Goal: Task Accomplishment & Management: Use online tool/utility

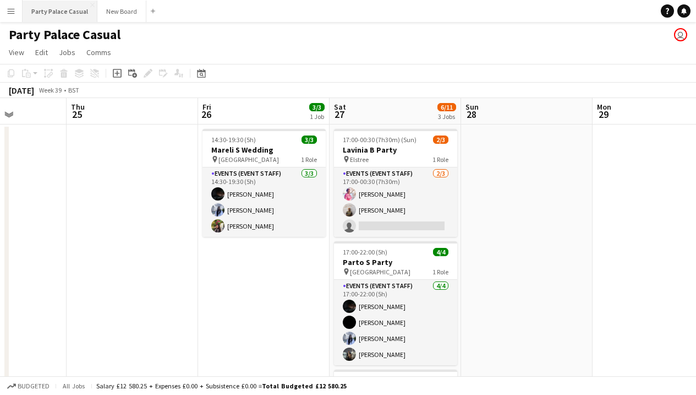
click at [74, 13] on button "Party Palace Casual Close" at bounding box center [60, 11] width 75 height 21
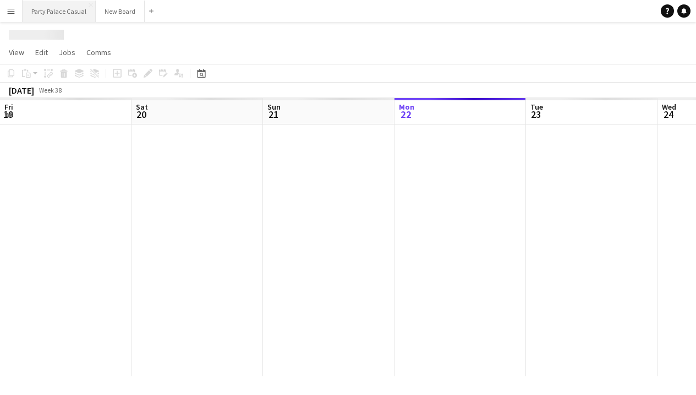
scroll to position [0, 263]
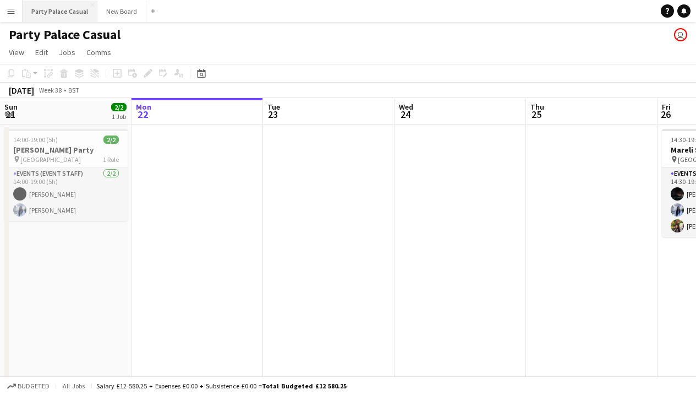
click at [23, 10] on button "Party Palace Casual Close" at bounding box center [60, 11] width 75 height 21
click at [17, 13] on button "Menu" at bounding box center [11, 11] width 22 height 22
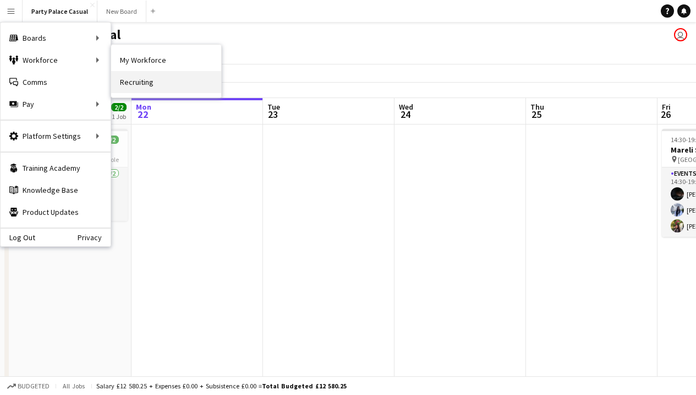
click at [147, 85] on link "Recruiting" at bounding box center [166, 82] width 110 height 22
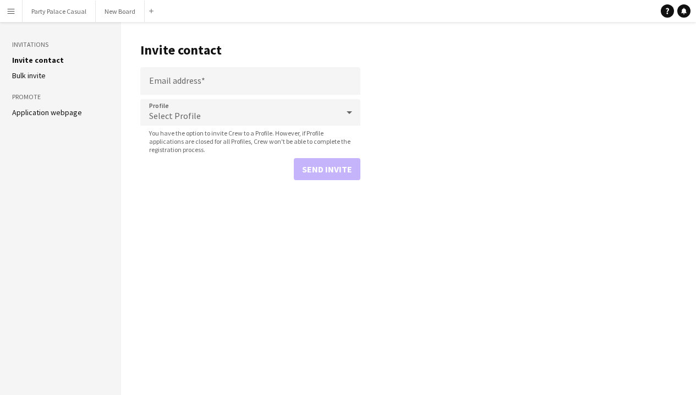
click at [63, 111] on link "Application webpage" at bounding box center [47, 112] width 70 height 10
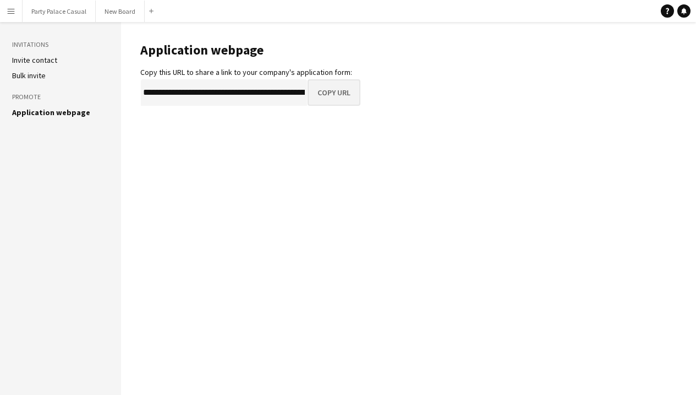
click at [331, 91] on button "Copy URL" at bounding box center [334, 92] width 53 height 26
click at [49, 18] on button "Party Palace Casual Close" at bounding box center [59, 11] width 73 height 21
